Goal: Transaction & Acquisition: Purchase product/service

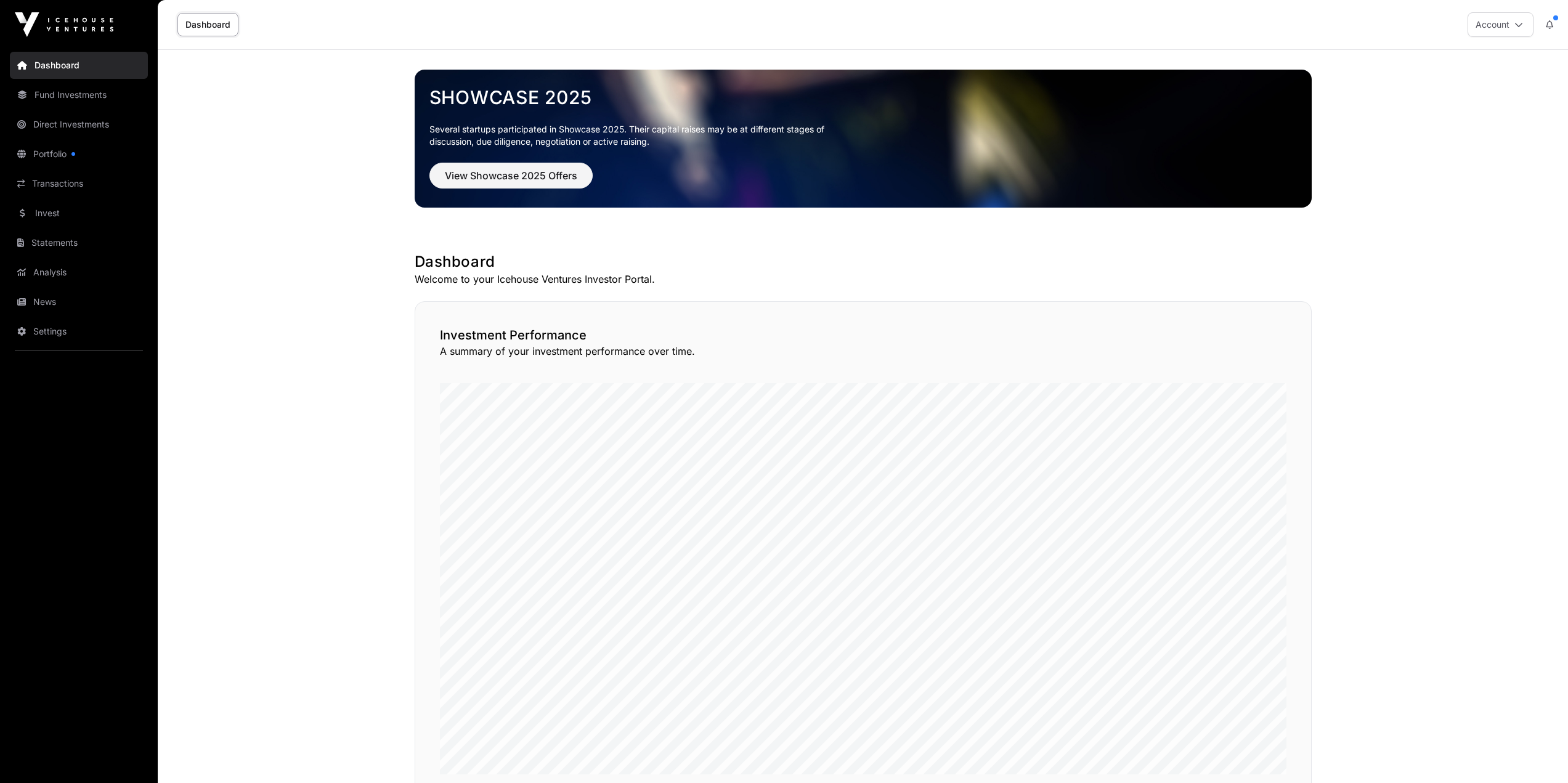
click at [82, 206] on link "Invest" at bounding box center [78, 213] width 138 height 27
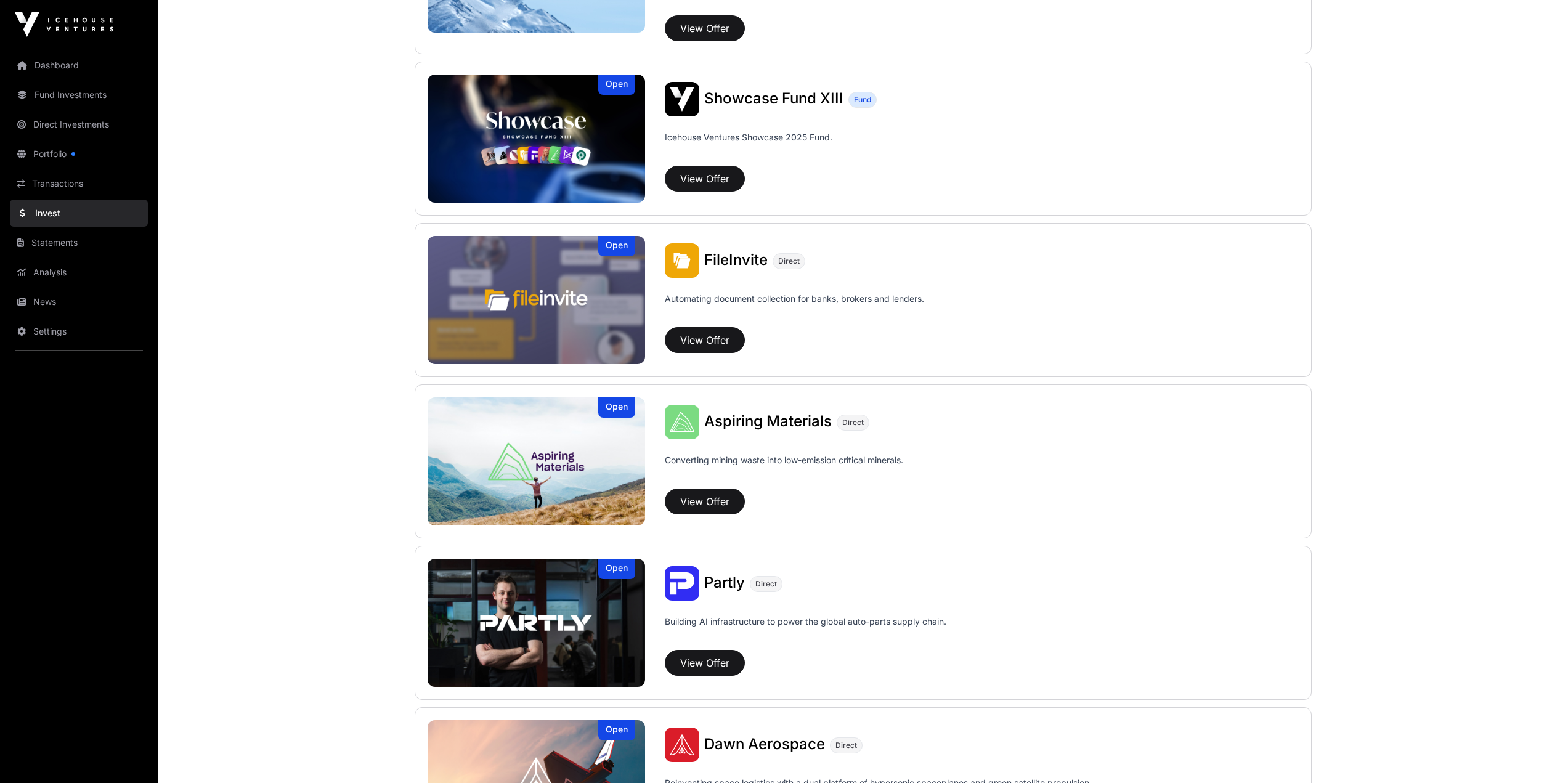
scroll to position [762, 0]
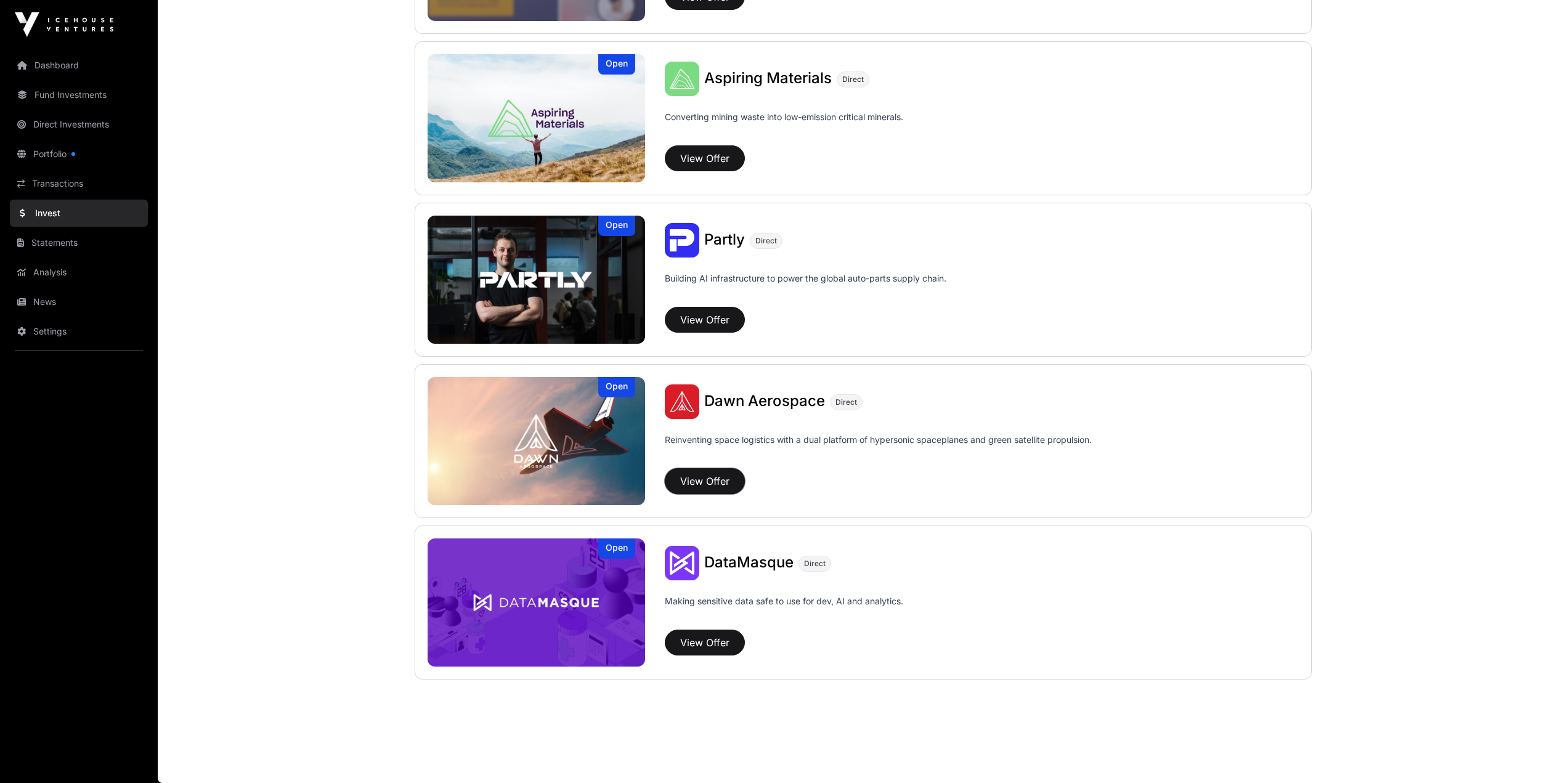
click at [726, 488] on button "View Offer" at bounding box center [705, 481] width 80 height 26
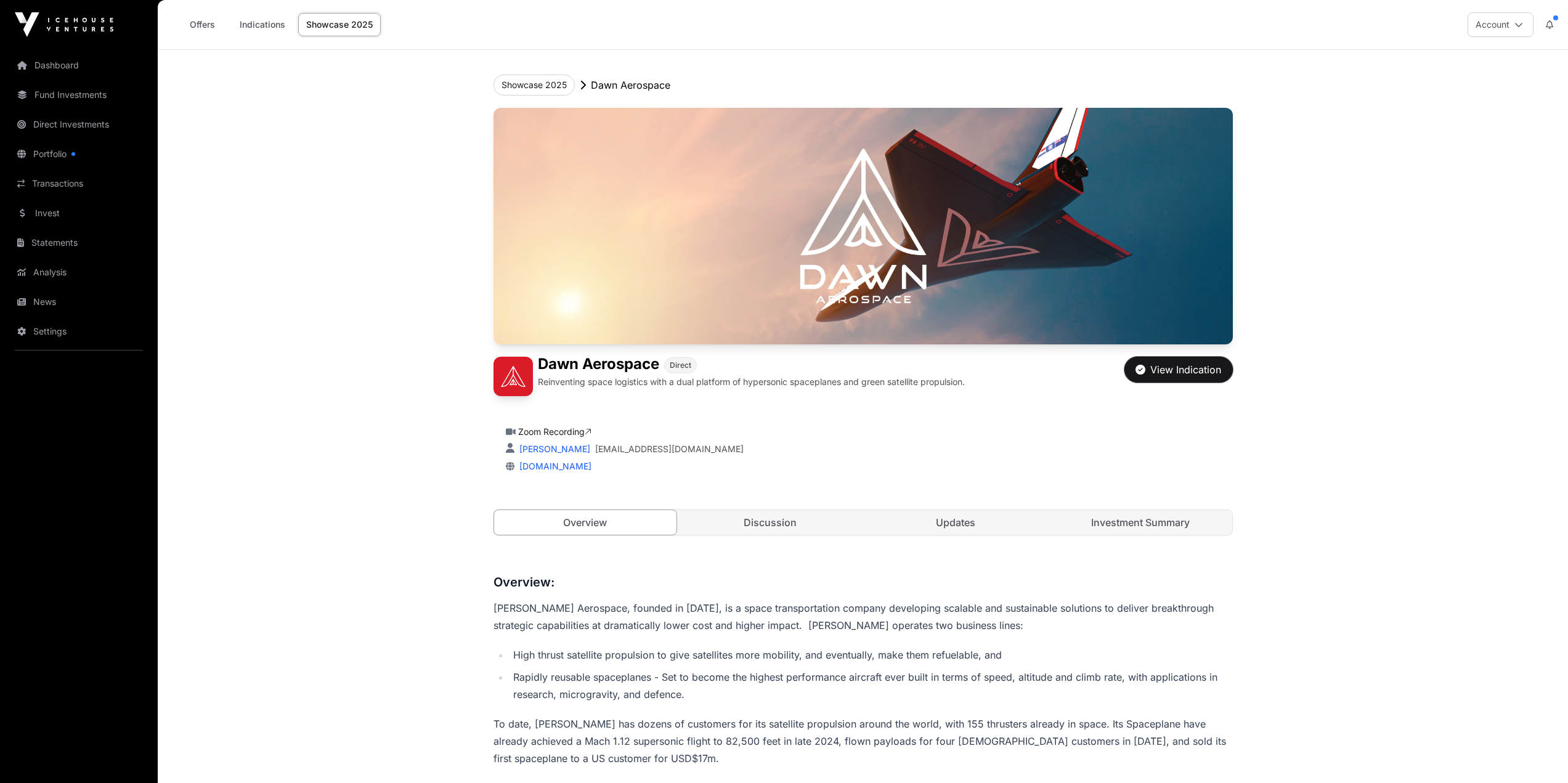
click at [1131, 375] on button "View Indication" at bounding box center [1179, 370] width 108 height 26
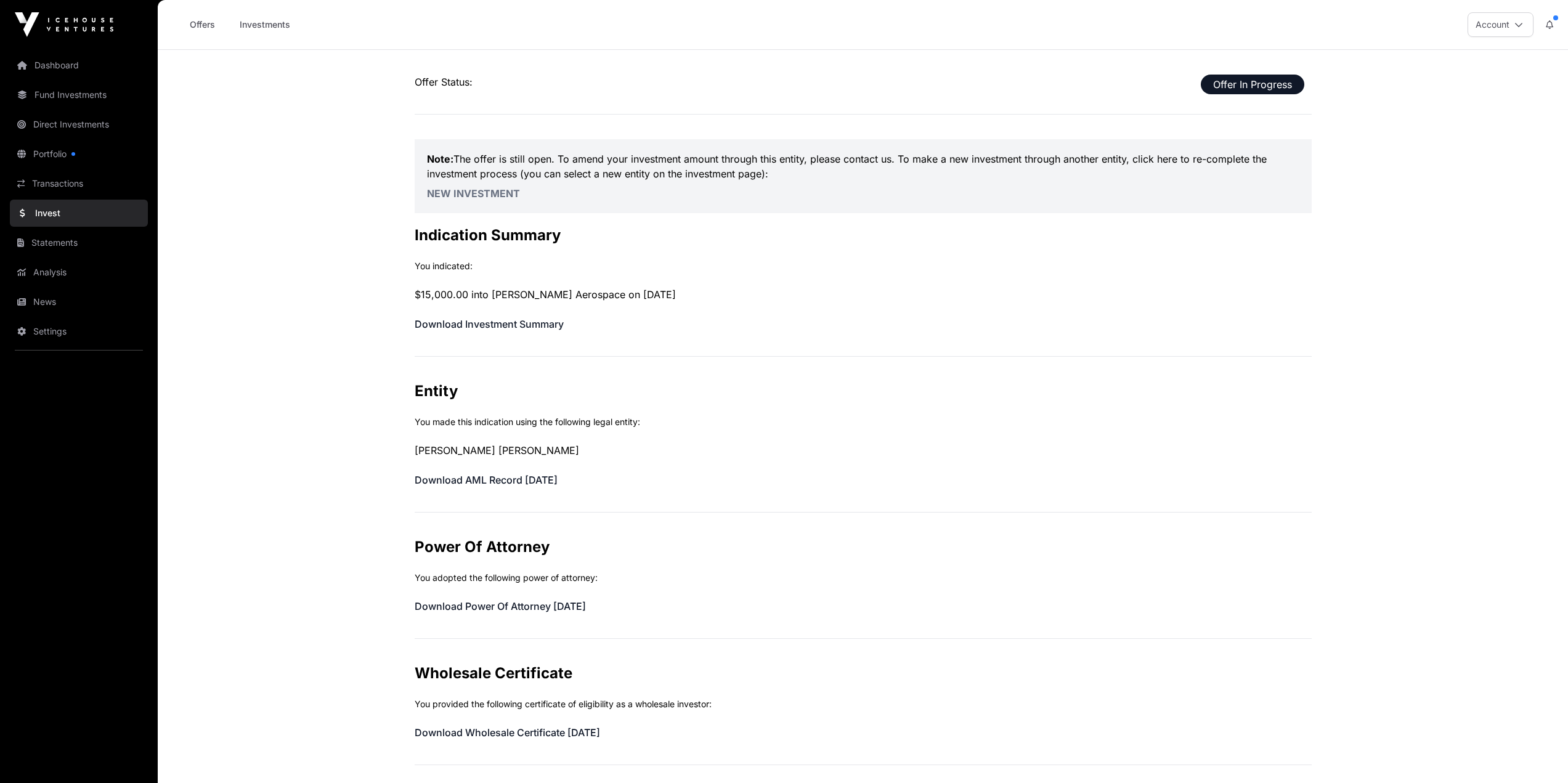
click at [63, 70] on link "Dashboard" at bounding box center [78, 66] width 138 height 27
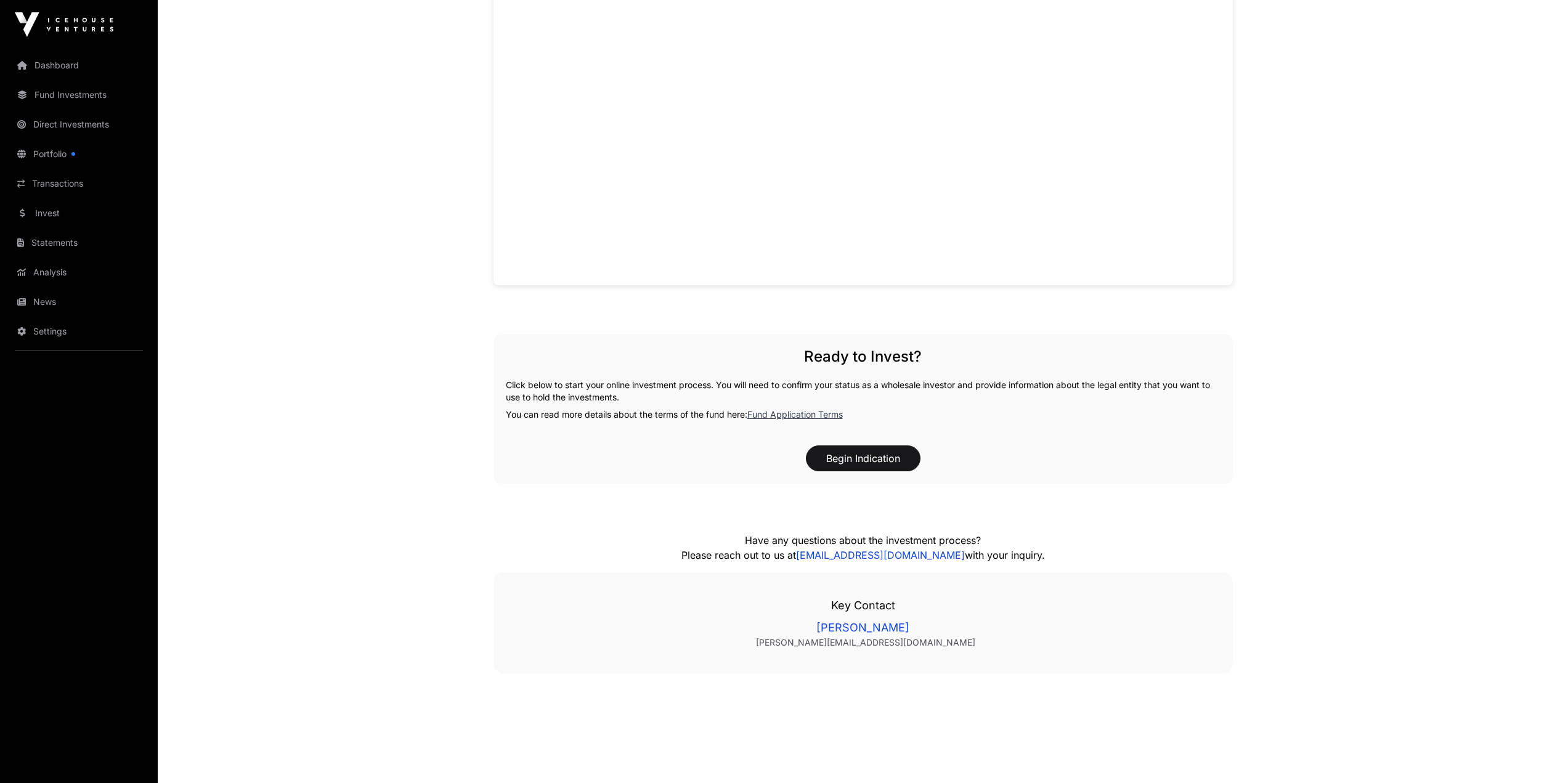
scroll to position [1041, 0]
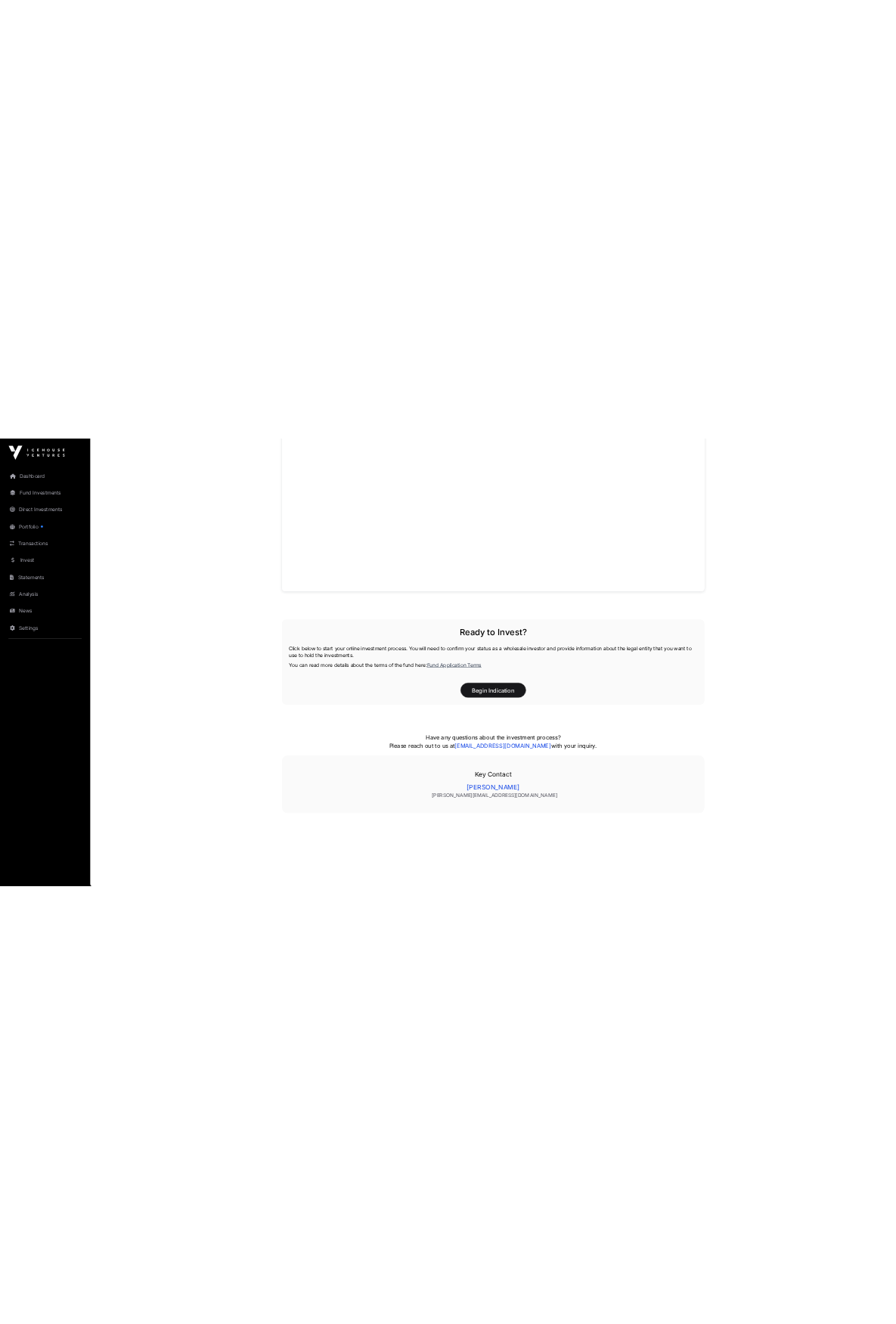
scroll to position [625, 0]
